Goal: Task Accomplishment & Management: Use online tool/utility

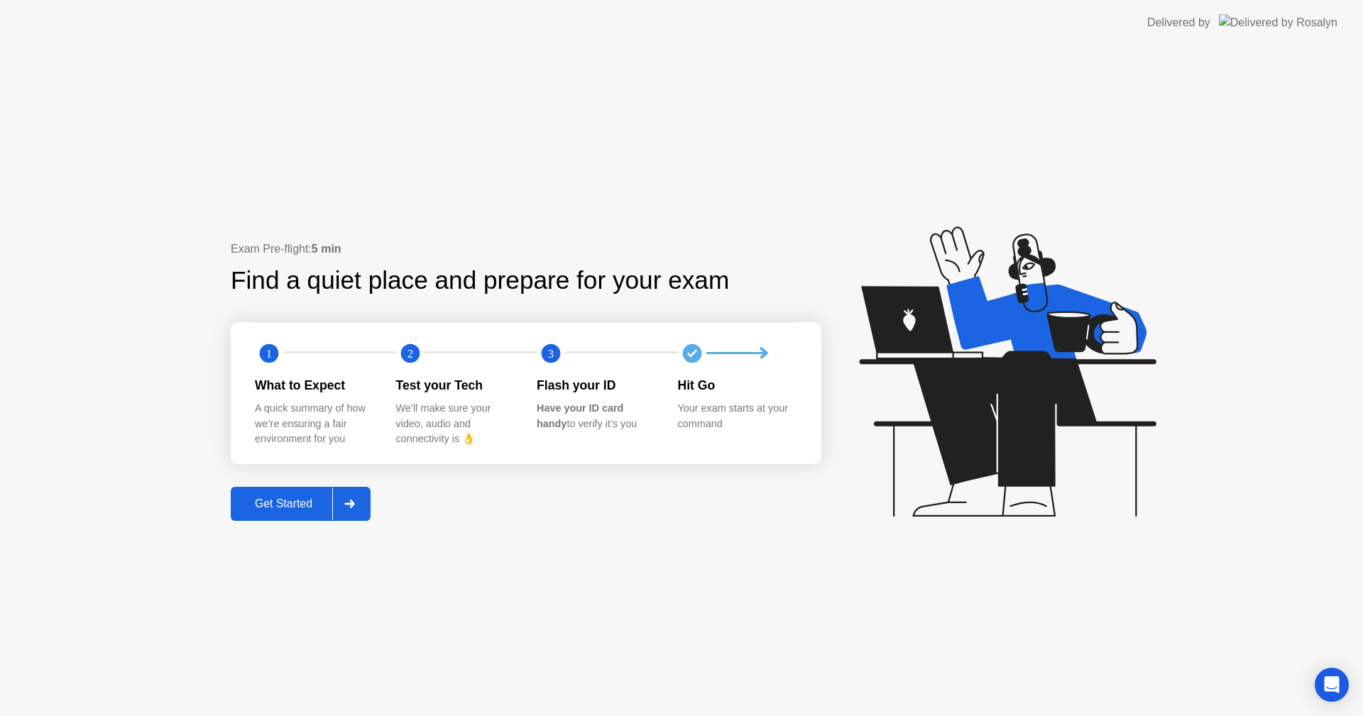
click at [312, 491] on button "Get Started" at bounding box center [301, 504] width 140 height 34
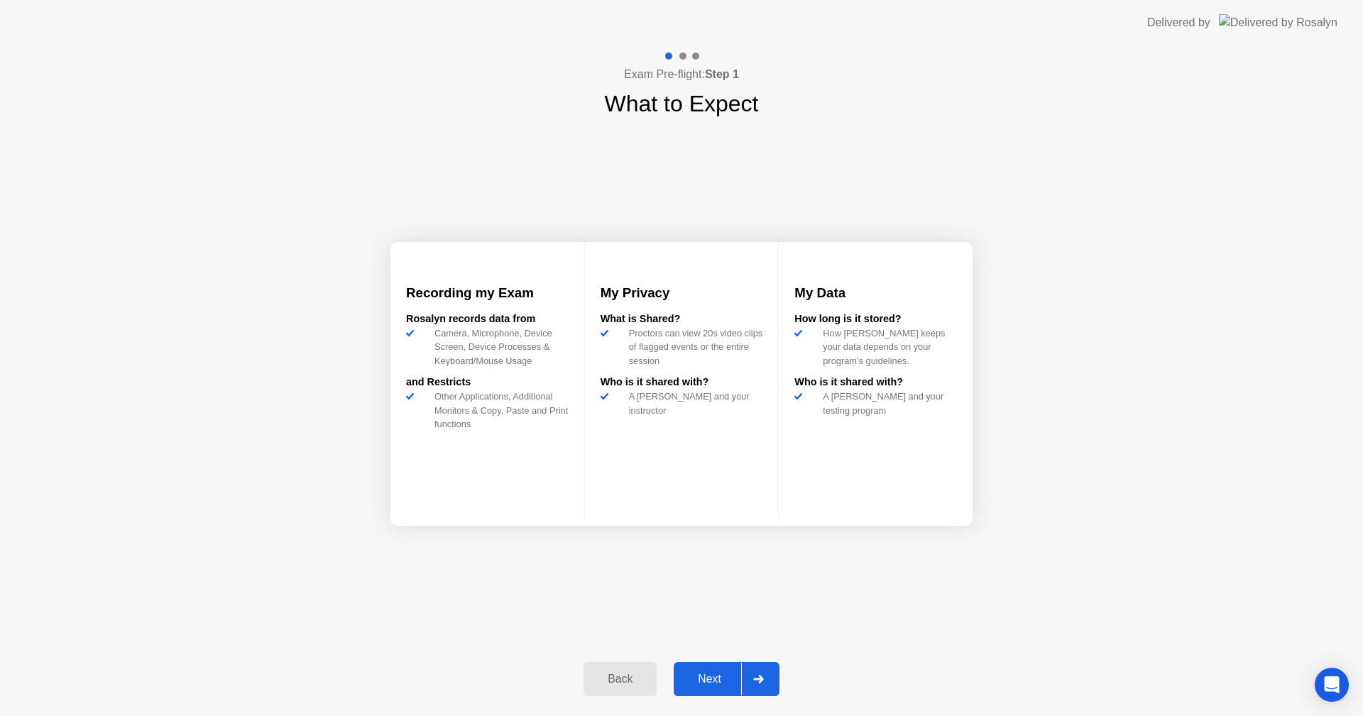
click at [704, 673] on div "Next" at bounding box center [709, 679] width 63 height 13
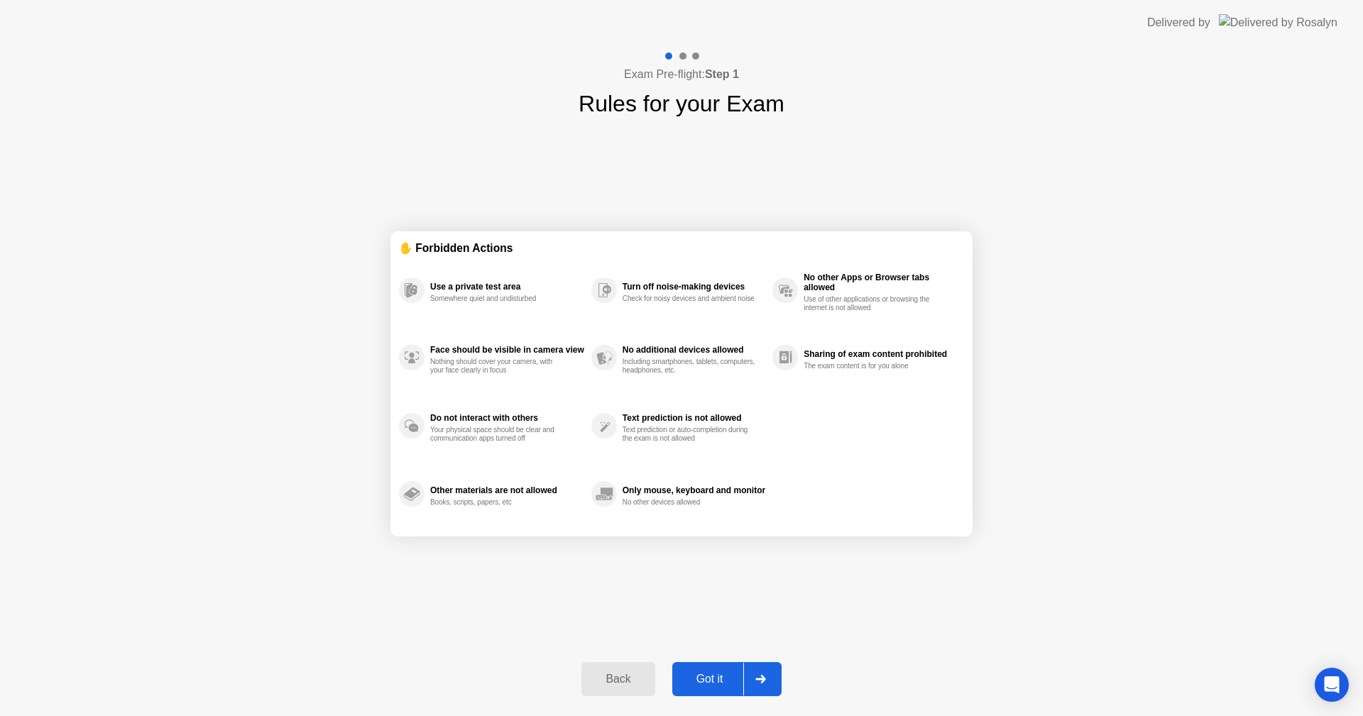
click at [704, 673] on div "Got it" at bounding box center [710, 679] width 67 height 13
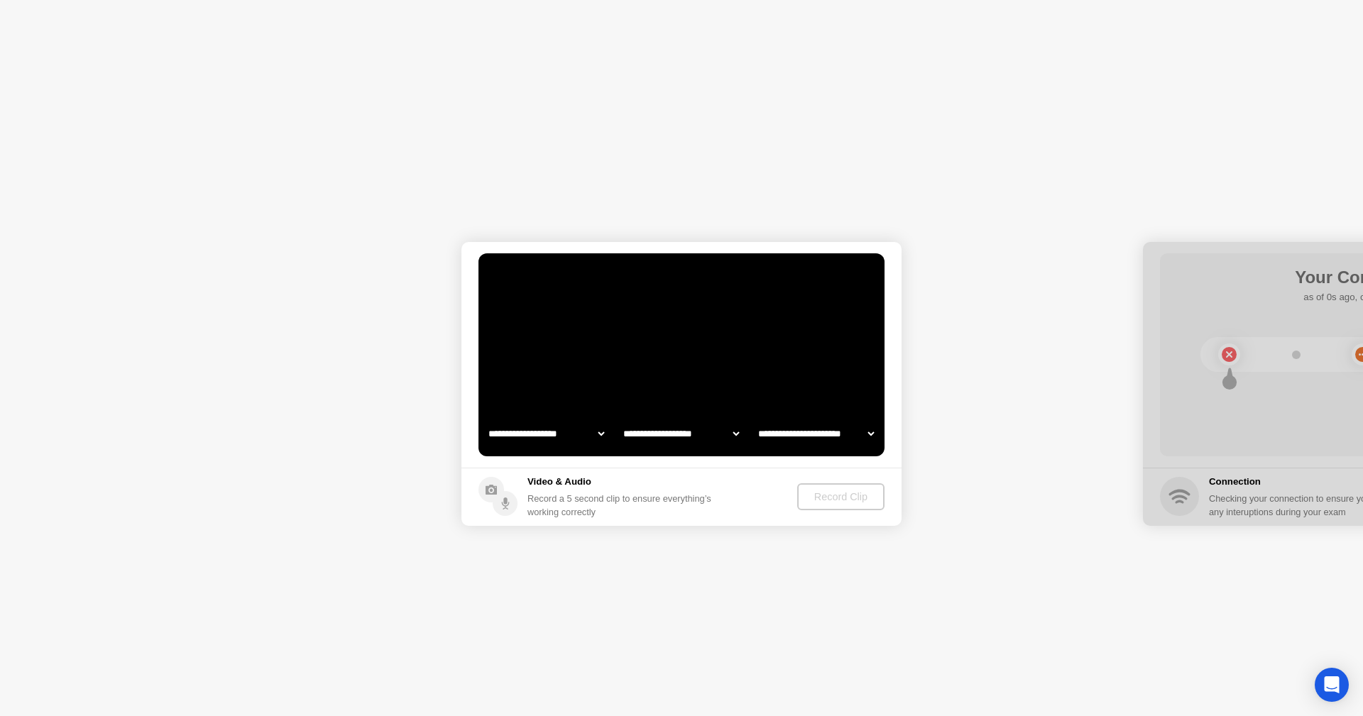
select select "**********"
select select "*******"
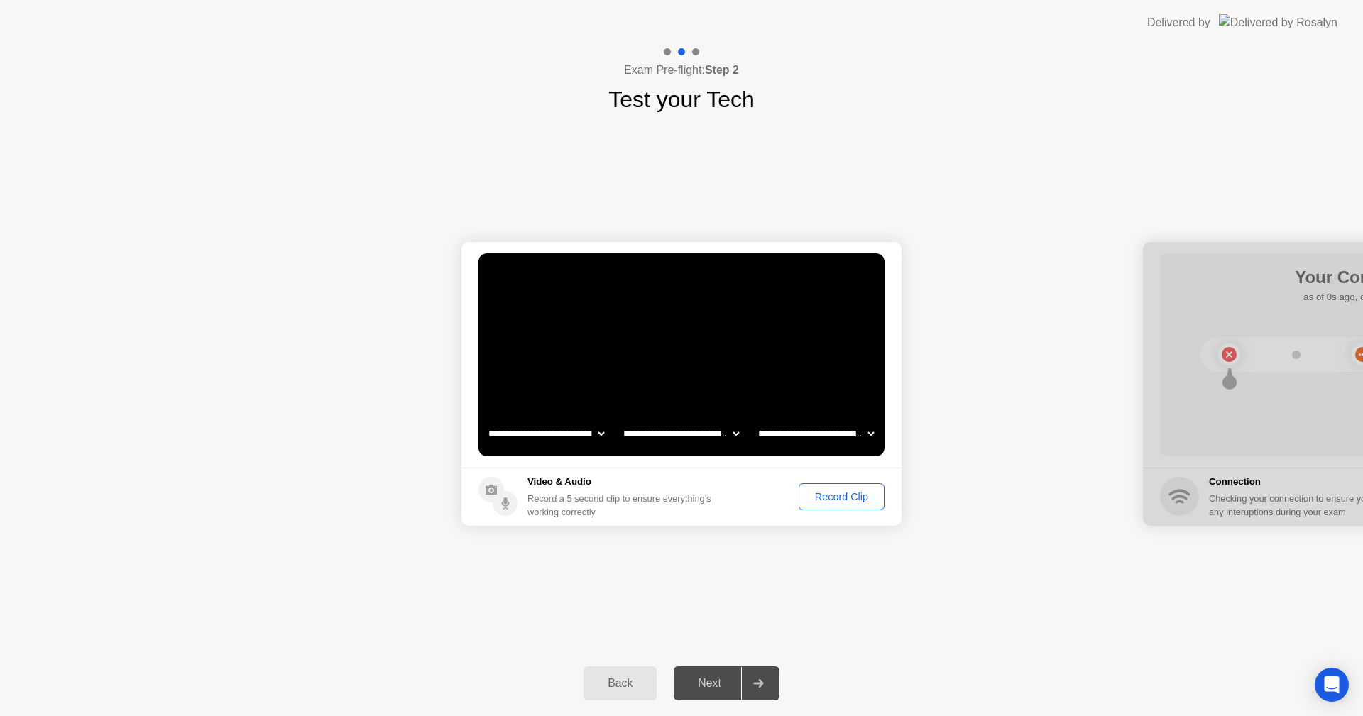
click at [823, 496] on div "Record Clip" at bounding box center [842, 496] width 76 height 11
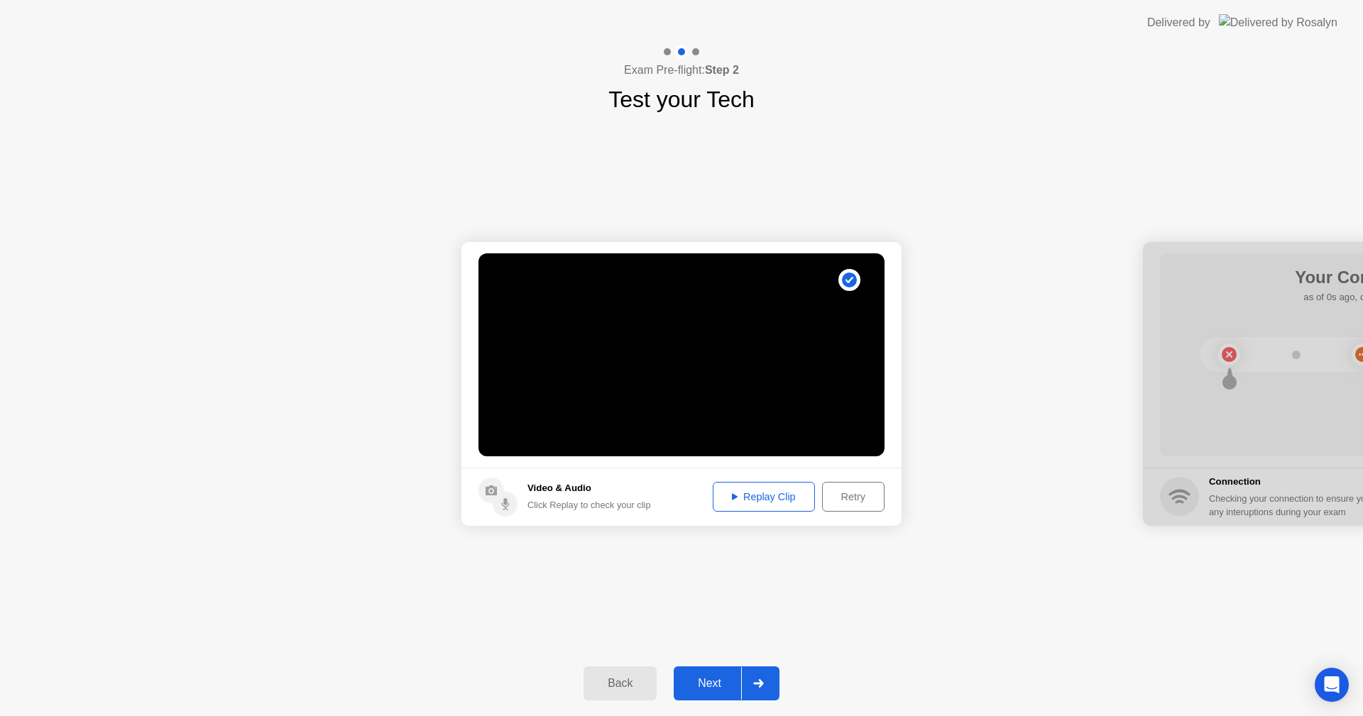
click at [716, 672] on button "Next" at bounding box center [727, 684] width 106 height 34
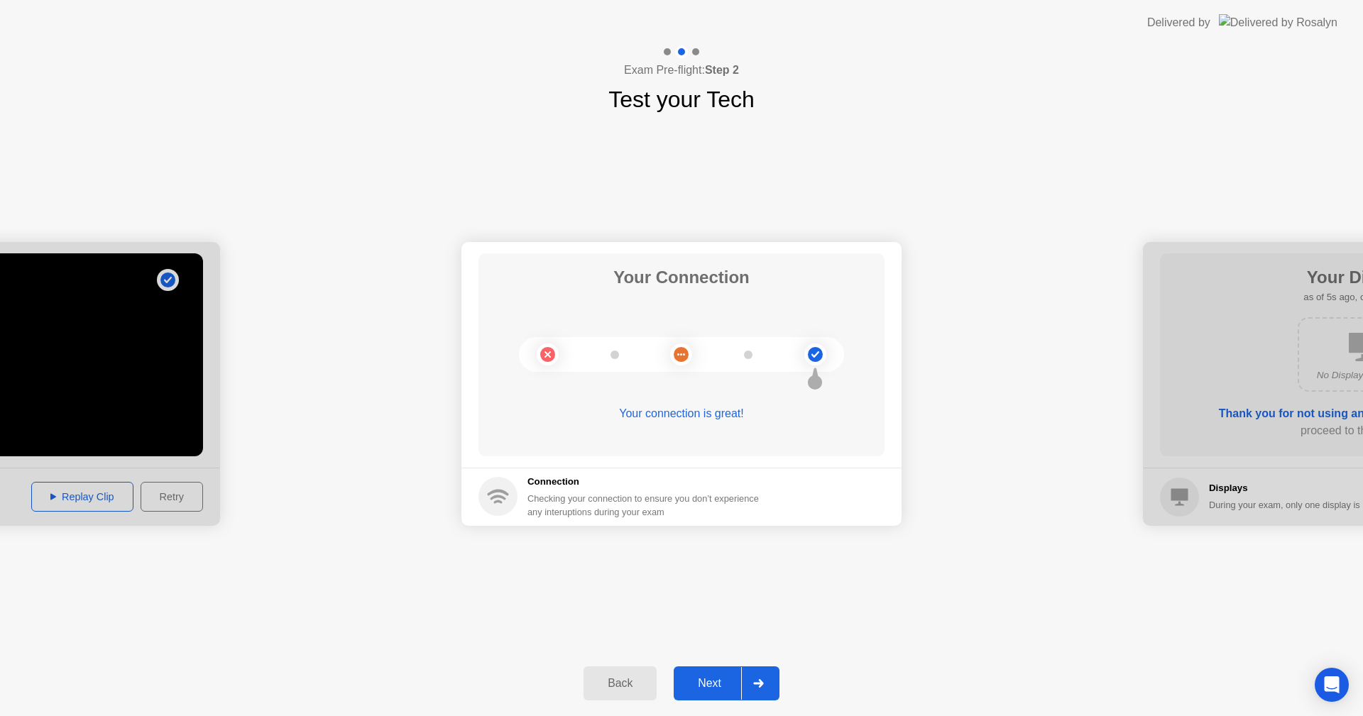
click at [707, 679] on div "Next" at bounding box center [709, 683] width 63 height 13
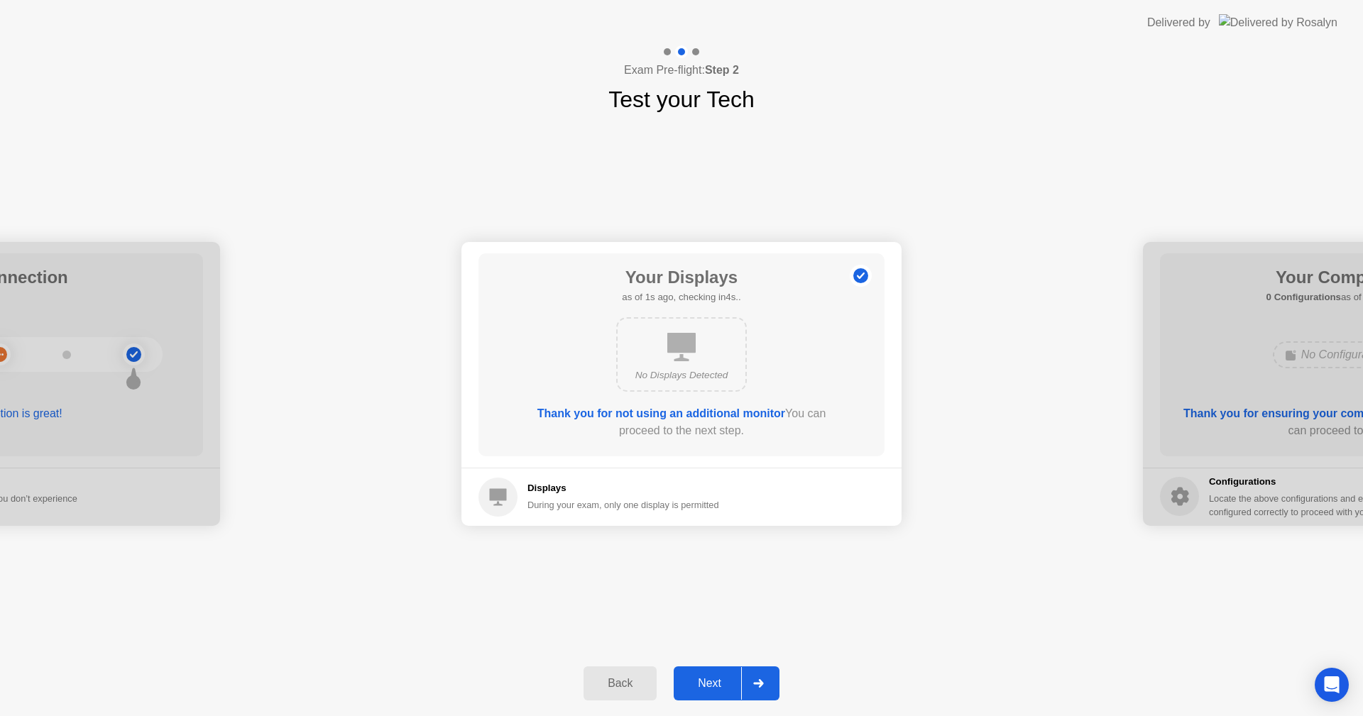
click at [706, 695] on button "Next" at bounding box center [727, 684] width 106 height 34
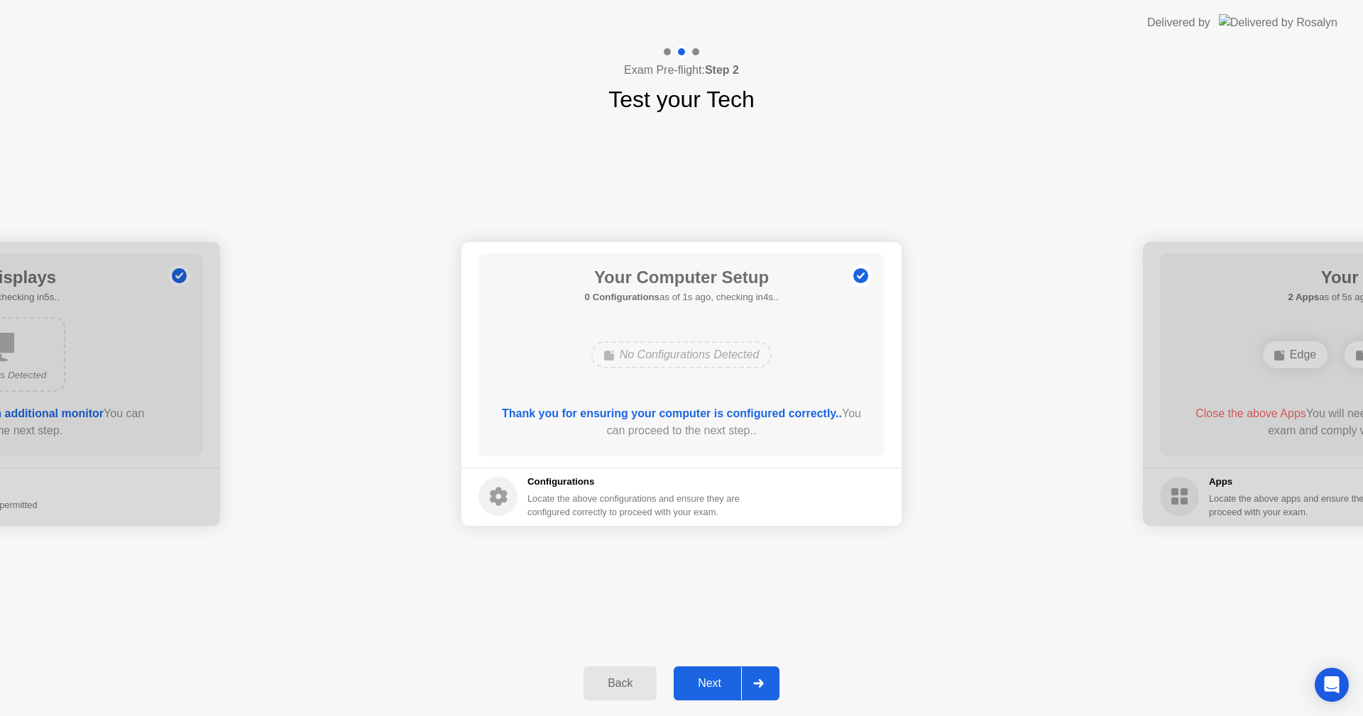
click at [712, 673] on button "Next" at bounding box center [727, 684] width 106 height 34
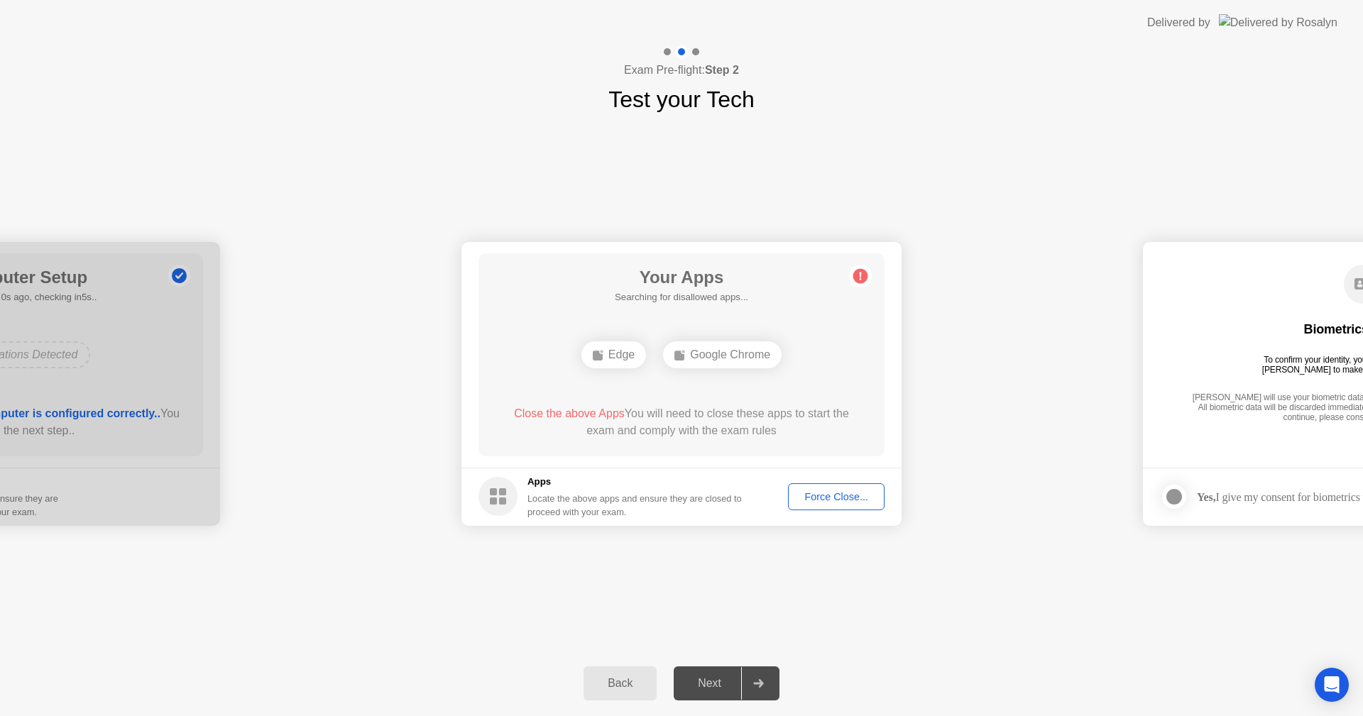
click at [826, 491] on div "Force Close..." at bounding box center [836, 496] width 87 height 11
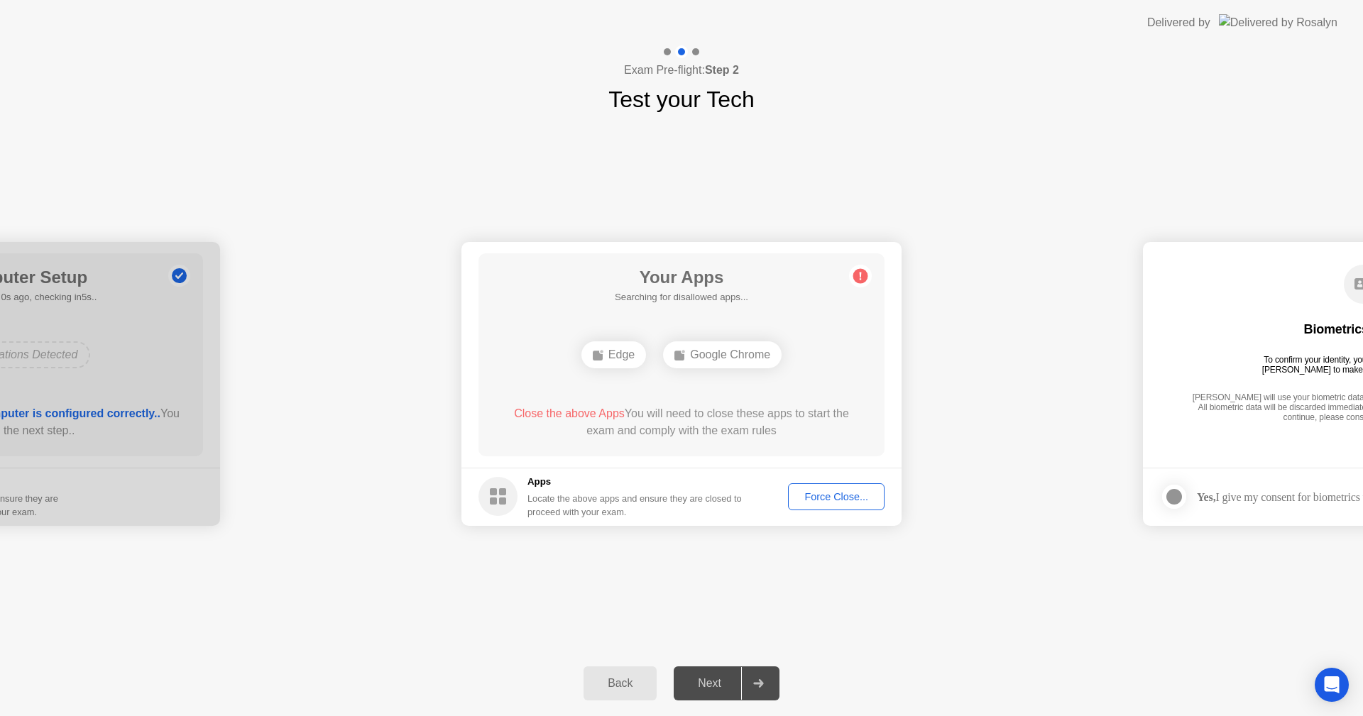
click at [819, 501] on div "Force Close..." at bounding box center [836, 496] width 87 height 11
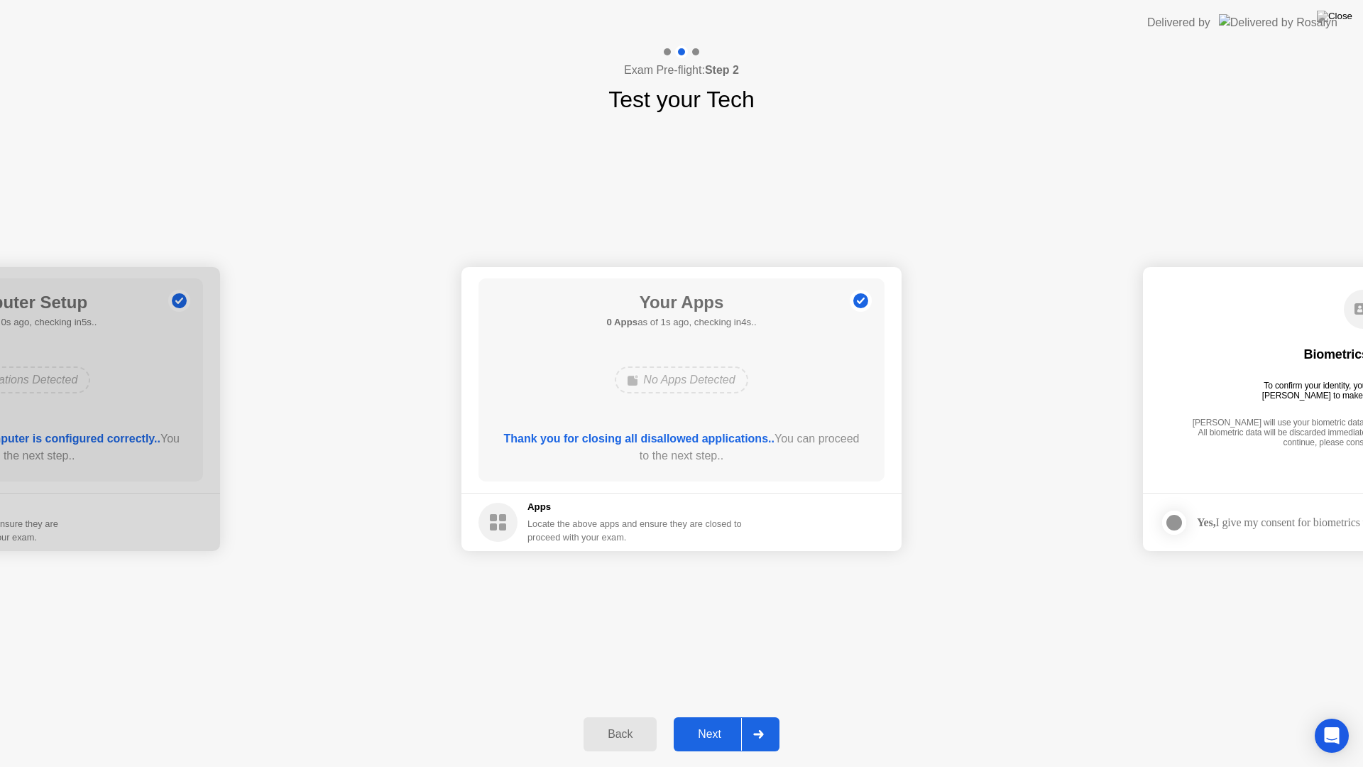
click at [704, 716] on div "Next" at bounding box center [709, 734] width 63 height 13
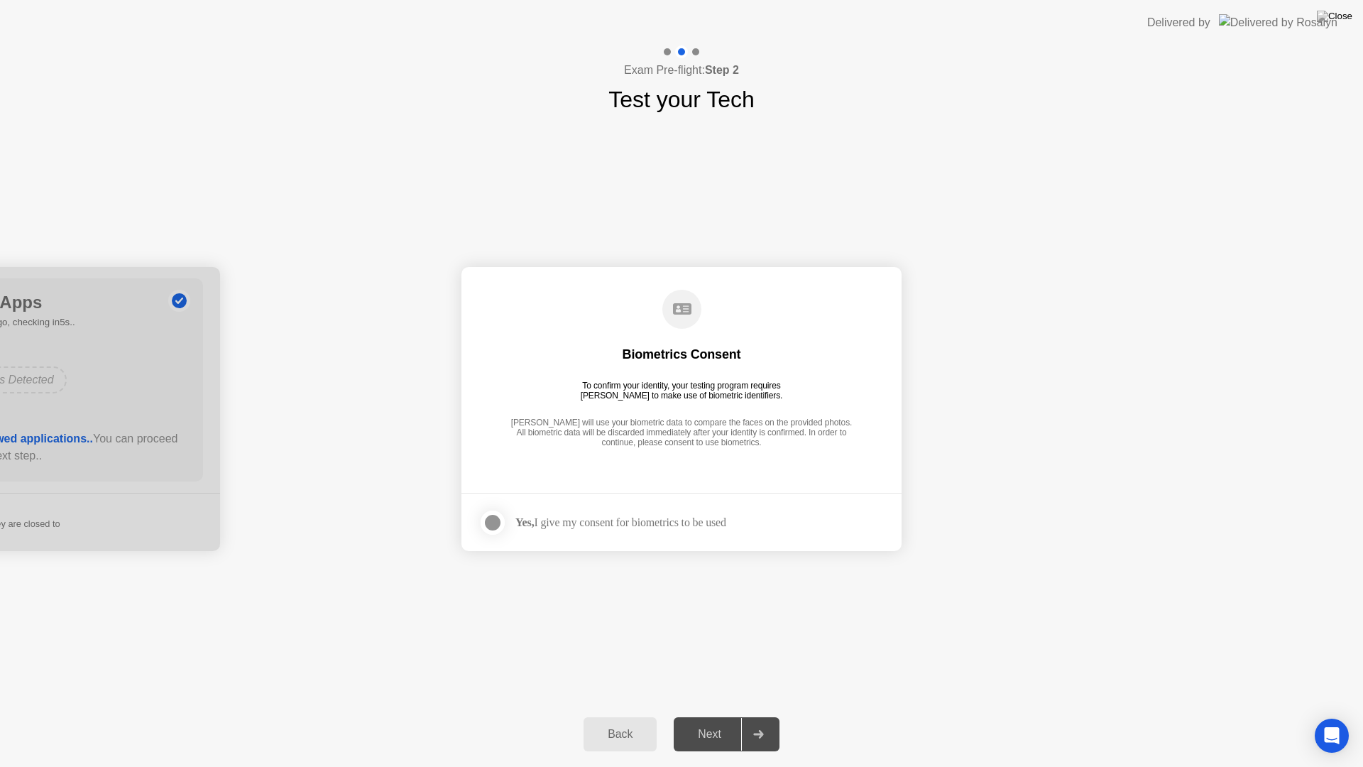
click at [512, 526] on label at bounding box center [496, 522] width 37 height 28
click at [704, 716] on div "Next" at bounding box center [709, 734] width 63 height 13
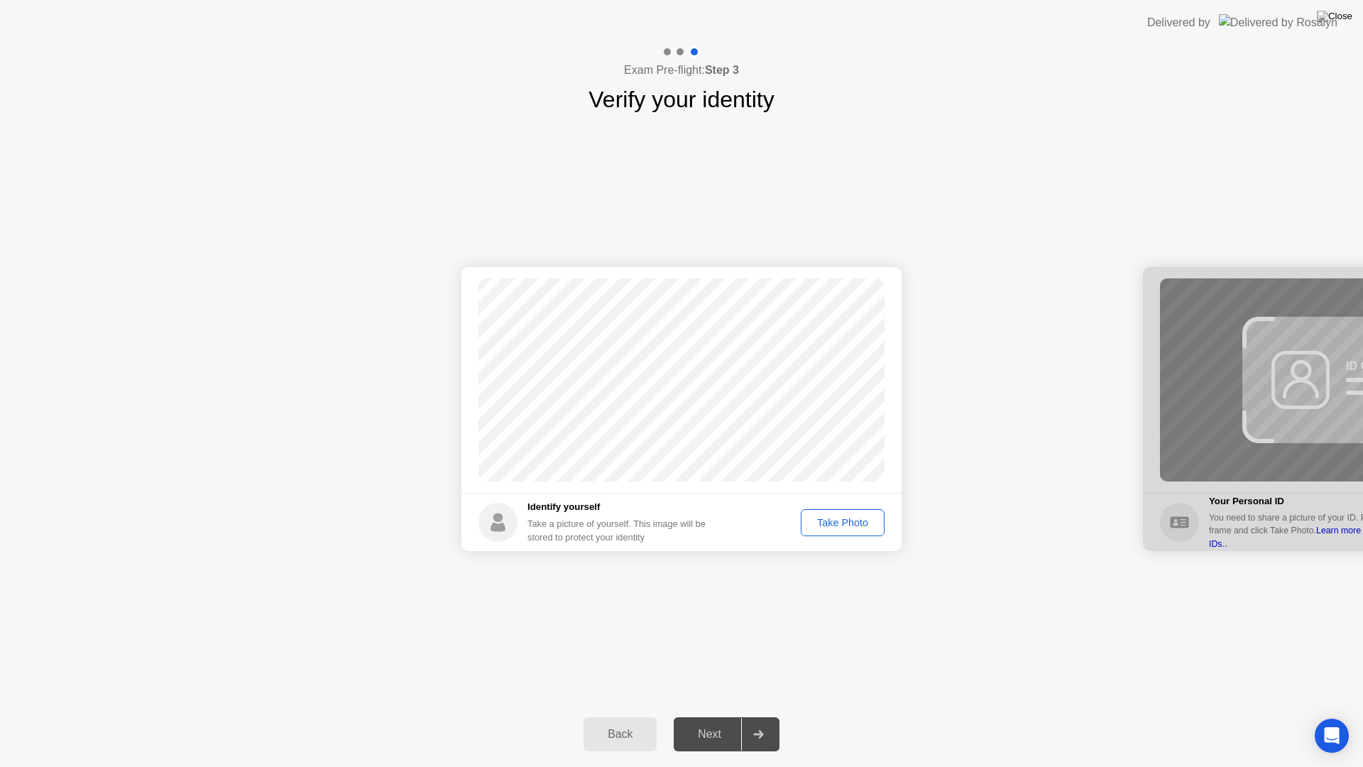
click at [842, 522] on div "Take Photo" at bounding box center [843, 522] width 74 height 11
click at [704, 716] on div "Next" at bounding box center [709, 734] width 63 height 13
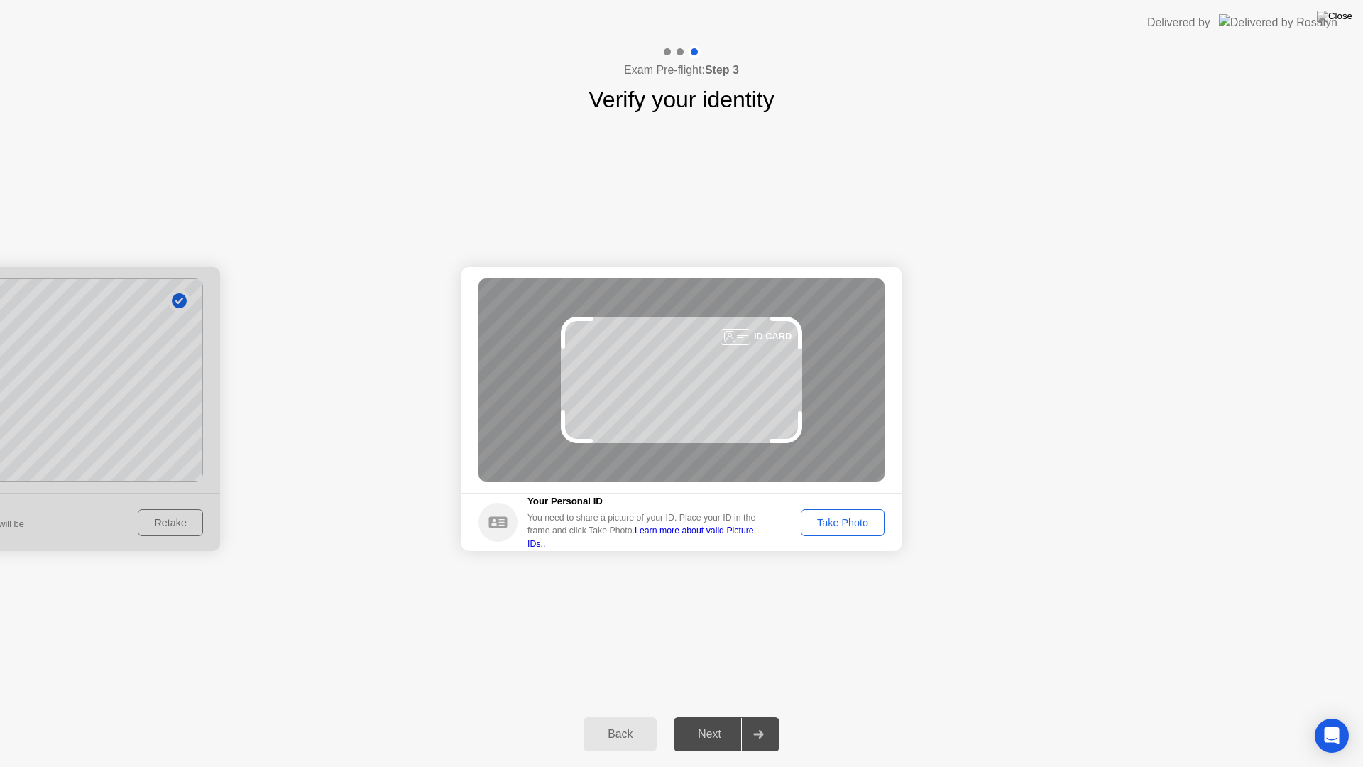
click at [830, 517] on div "Take Photo" at bounding box center [843, 522] width 74 height 11
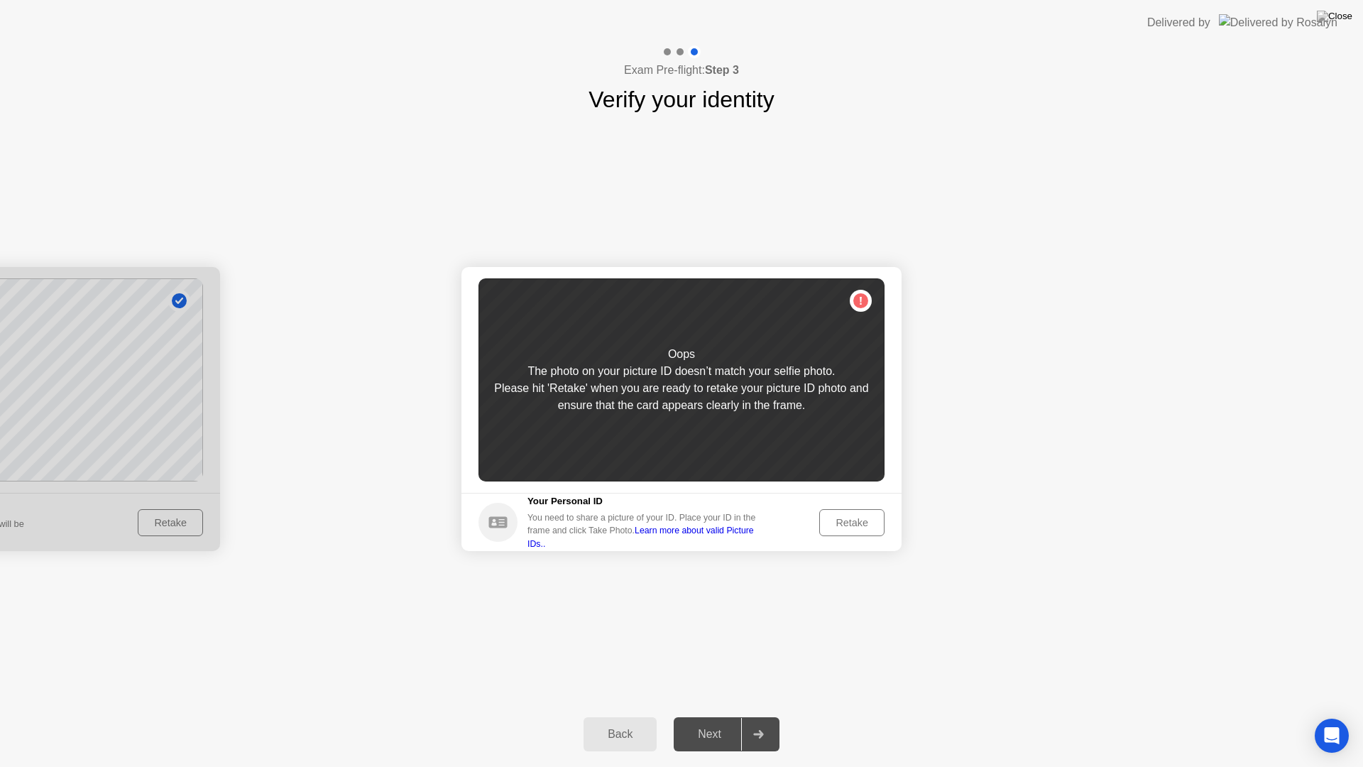
click at [844, 517] on div "Retake" at bounding box center [851, 522] width 55 height 11
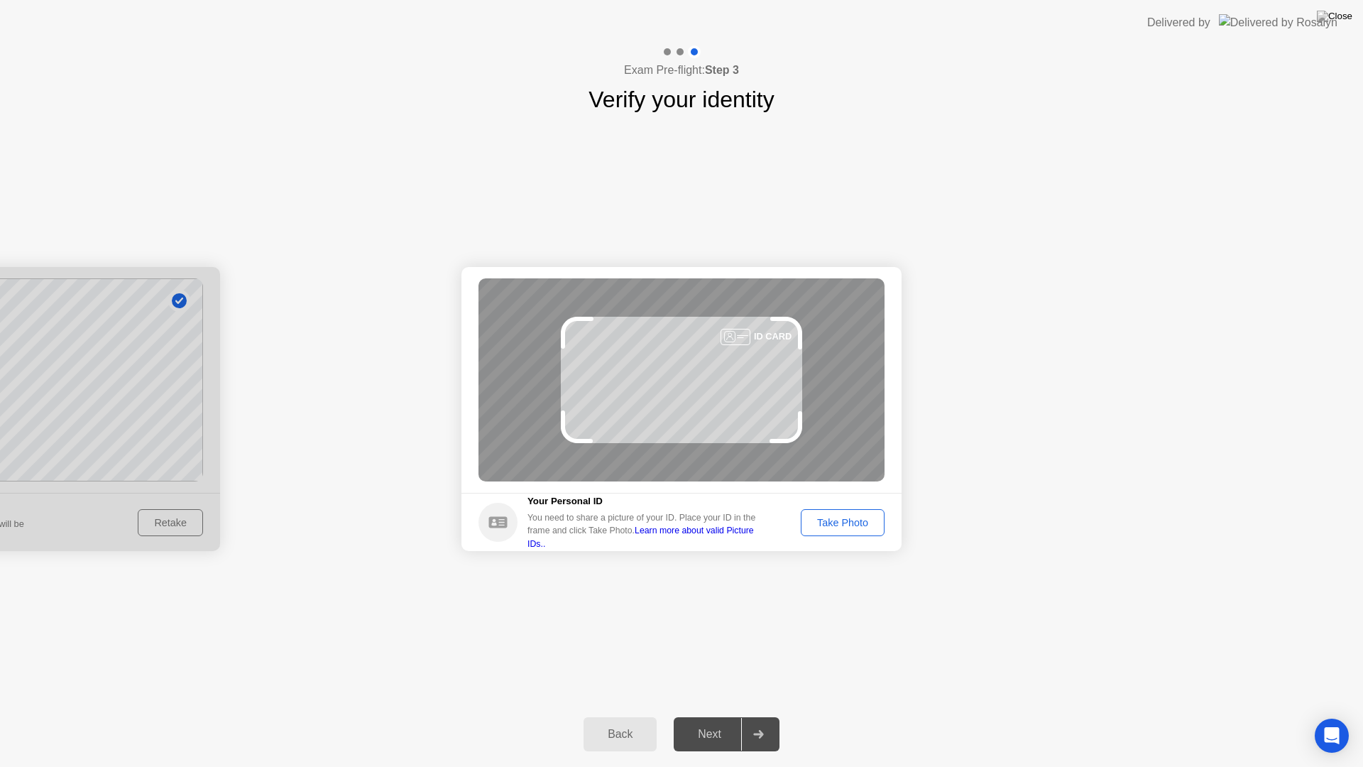
click at [852, 535] on button "Take Photo" at bounding box center [843, 522] width 84 height 27
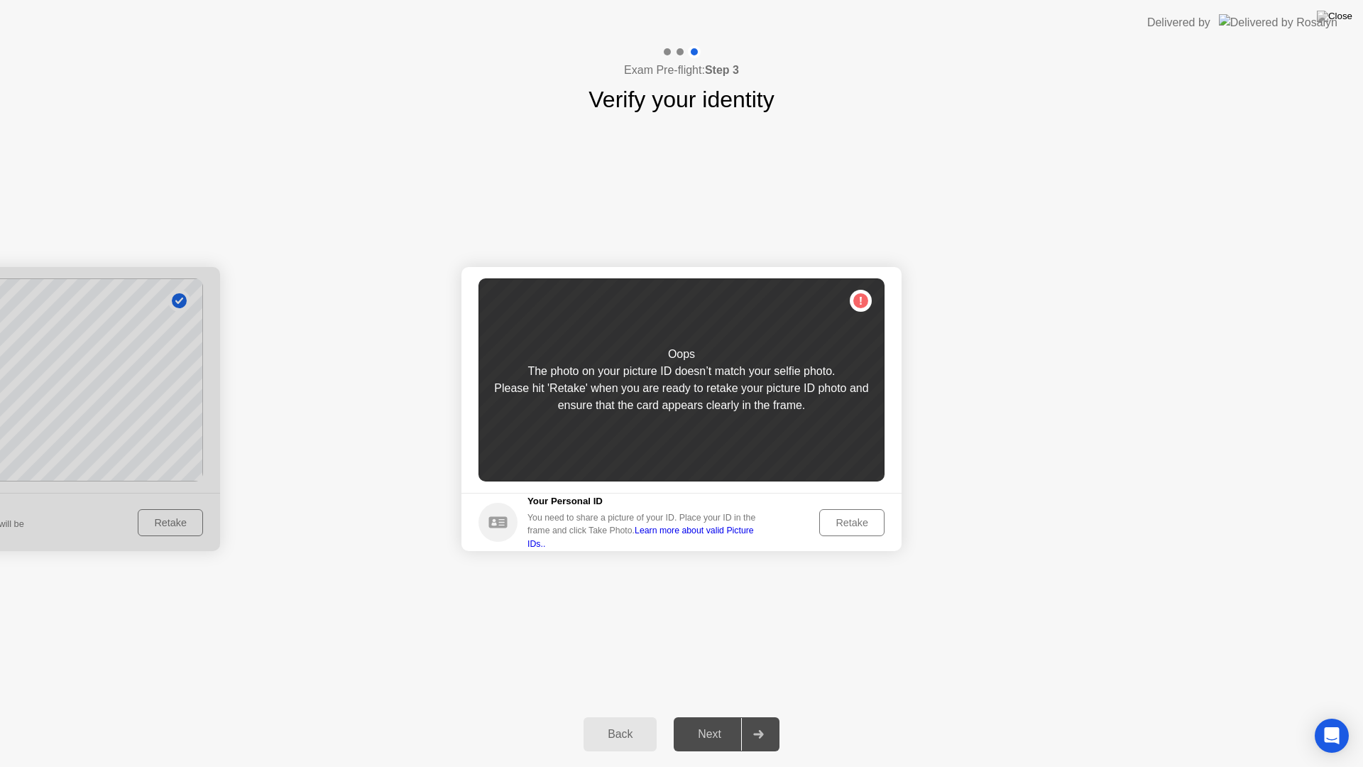
click at [850, 524] on div "Retake" at bounding box center [851, 522] width 55 height 11
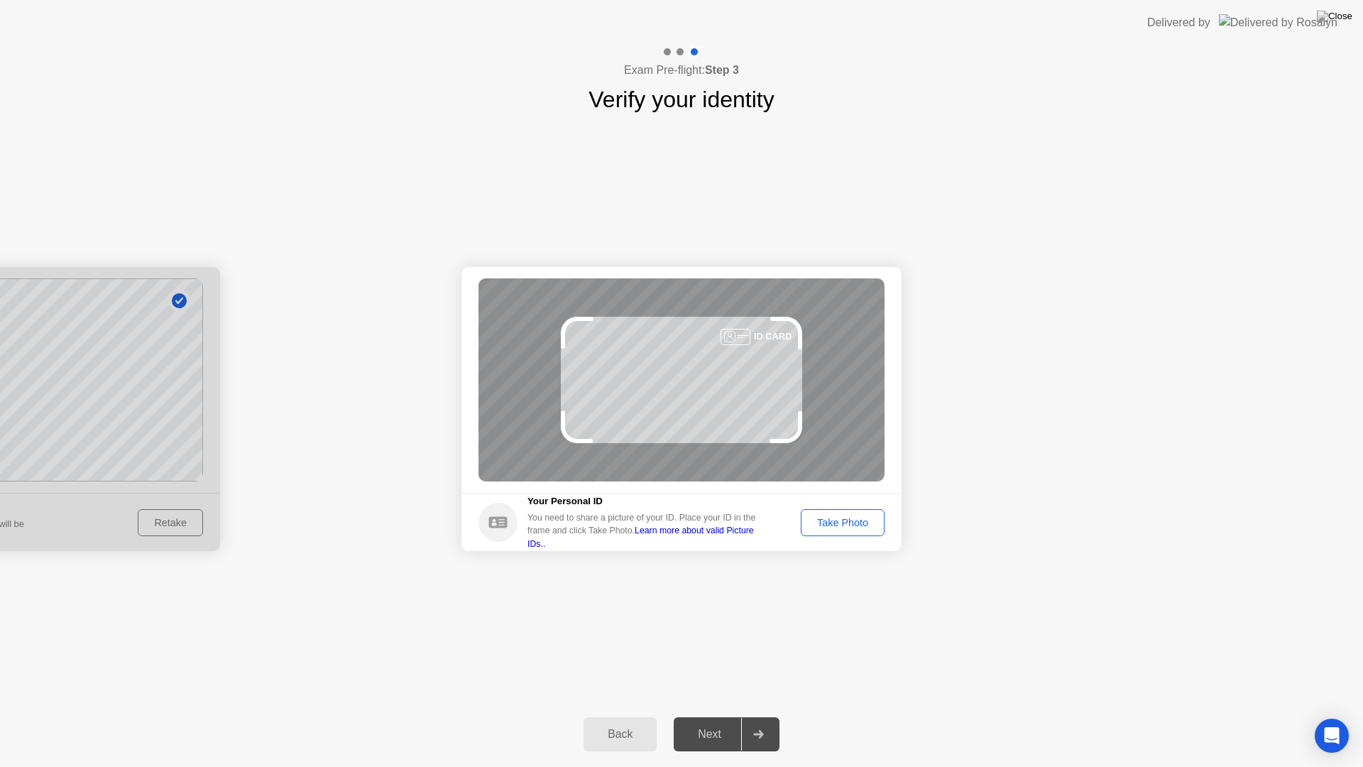
click at [850, 524] on div "Take Photo" at bounding box center [843, 522] width 74 height 11
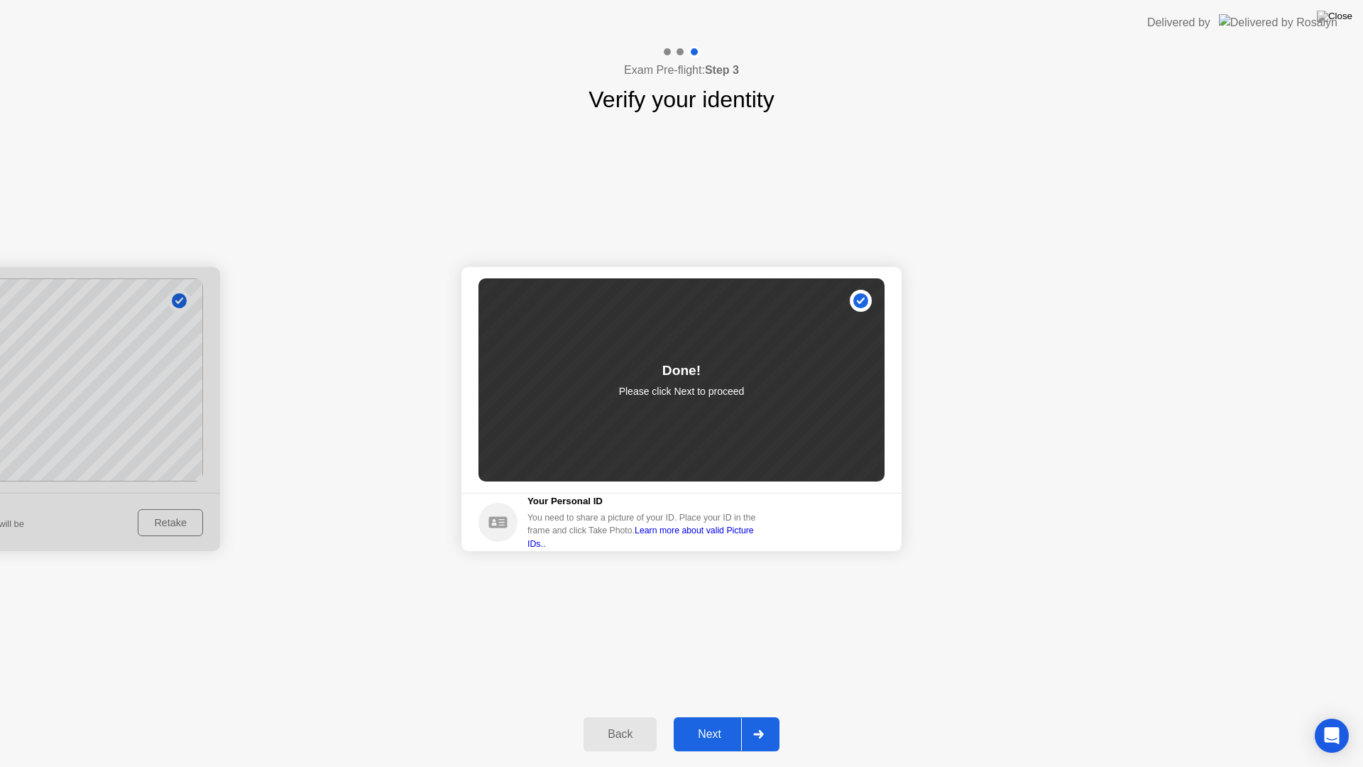
click at [704, 716] on div "Next" at bounding box center [709, 734] width 63 height 13
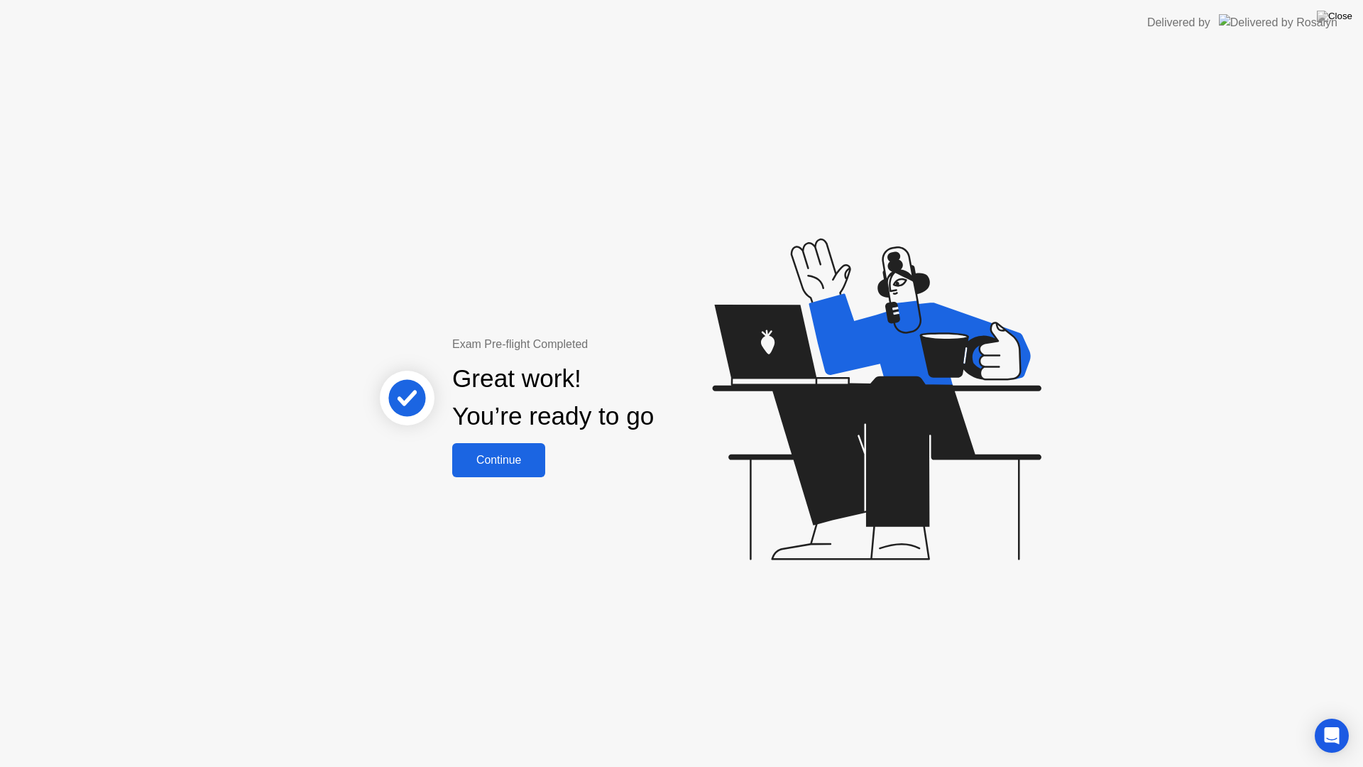
click at [505, 448] on button "Continue" at bounding box center [498, 460] width 93 height 34
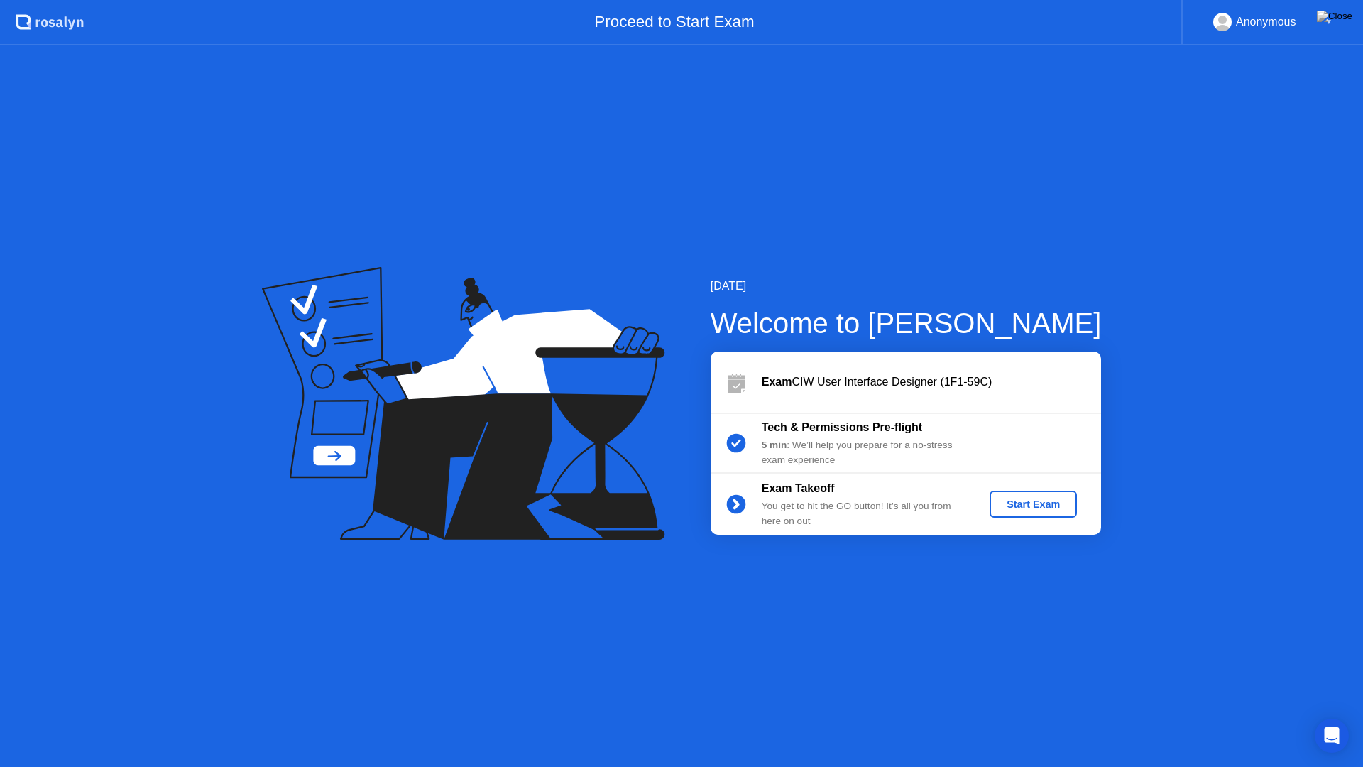
click at [1022, 513] on button "Start Exam" at bounding box center [1033, 504] width 87 height 27
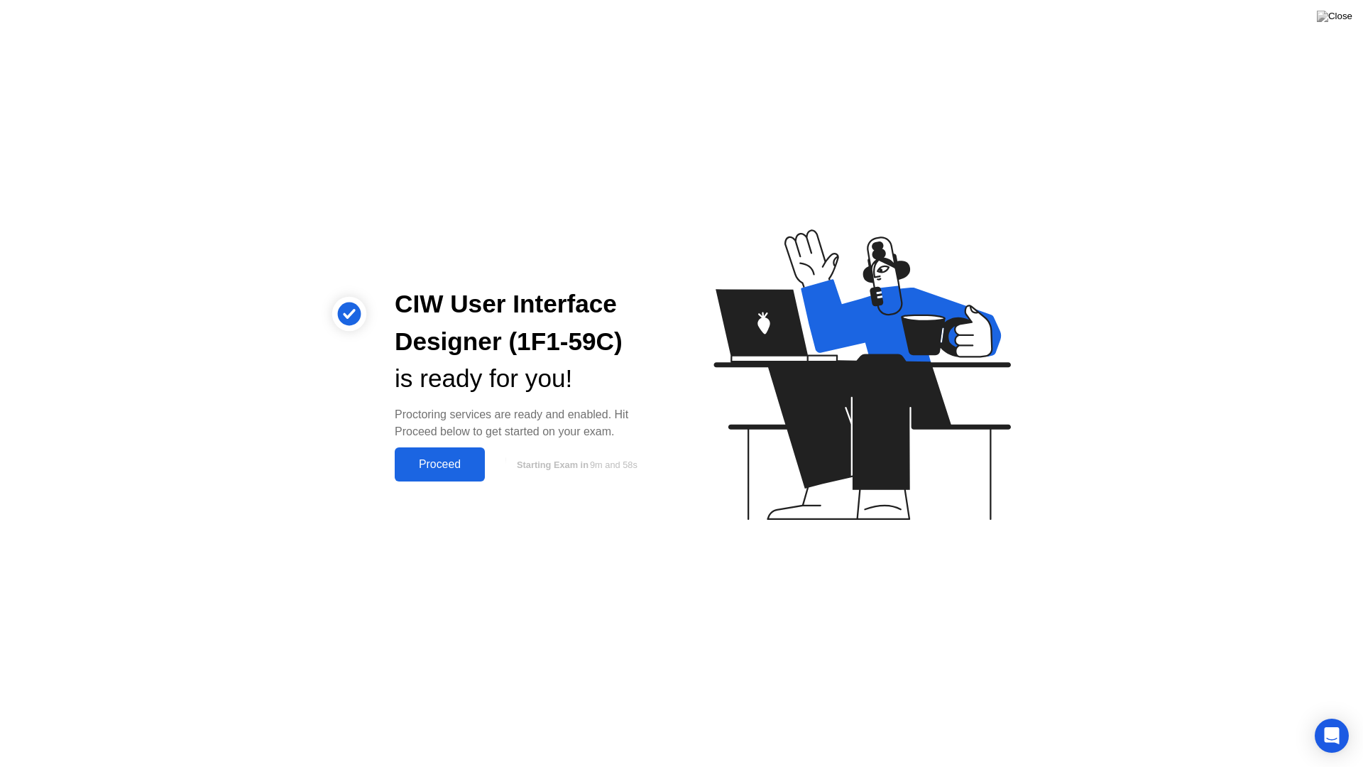
click at [432, 464] on div "Proceed" at bounding box center [440, 464] width 82 height 13
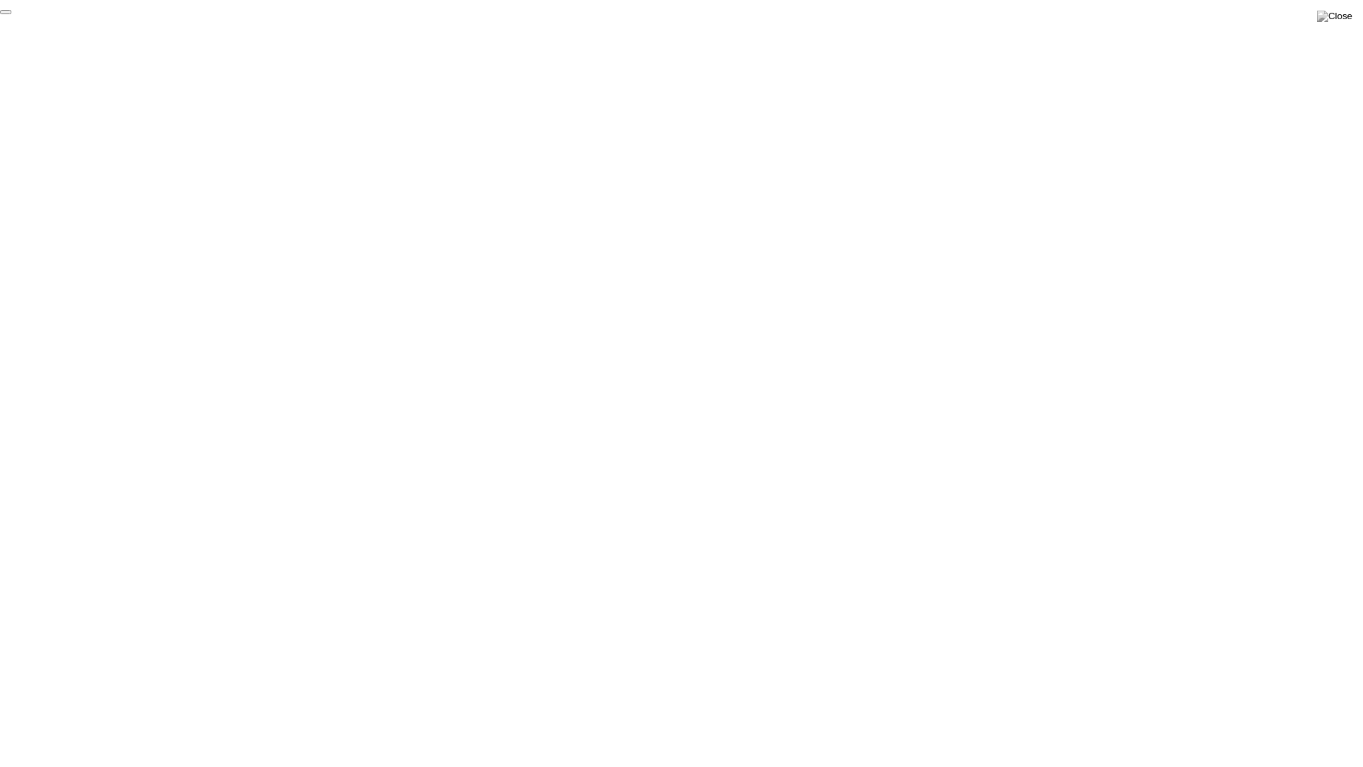
click div "End Proctoring Session"
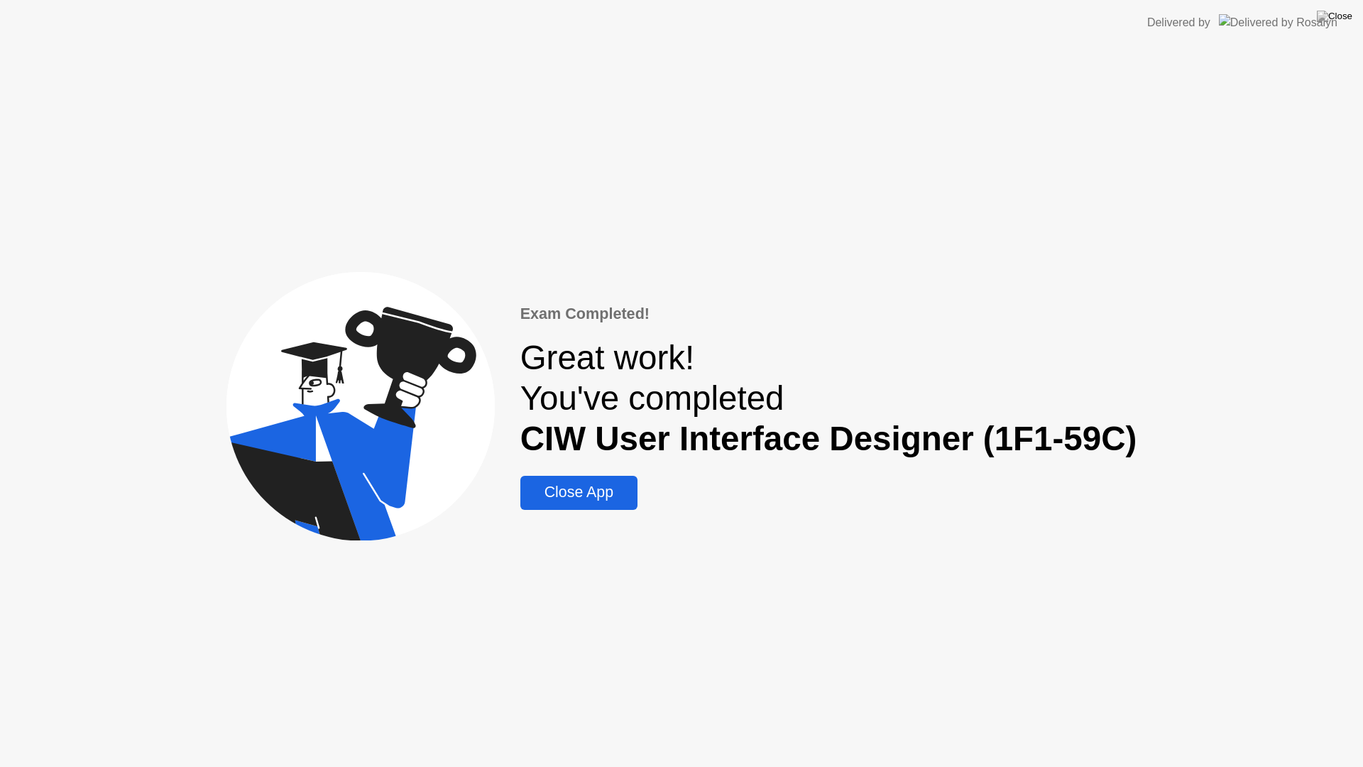
click at [1210, 716] on div "Exam Completed! Great work! You've completed CIW User Interface Designer (1F1-5…" at bounding box center [681, 405] width 1363 height 721
click at [613, 498] on div "Close App" at bounding box center [579, 492] width 109 height 18
